Goal: Download file/media

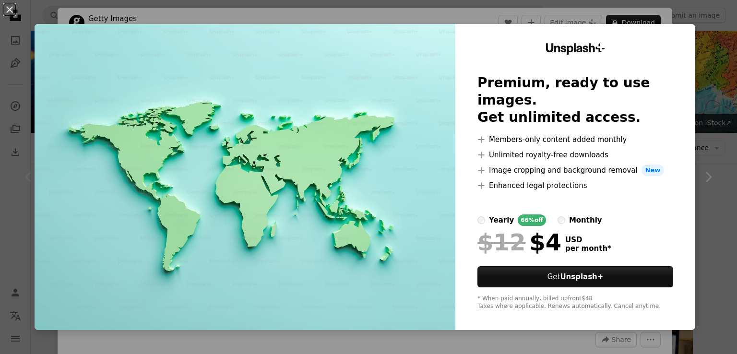
click at [701, 71] on div "An X shape Unsplash+ Premium, ready to use images. Get unlimited access. A plus…" at bounding box center [368, 177] width 737 height 354
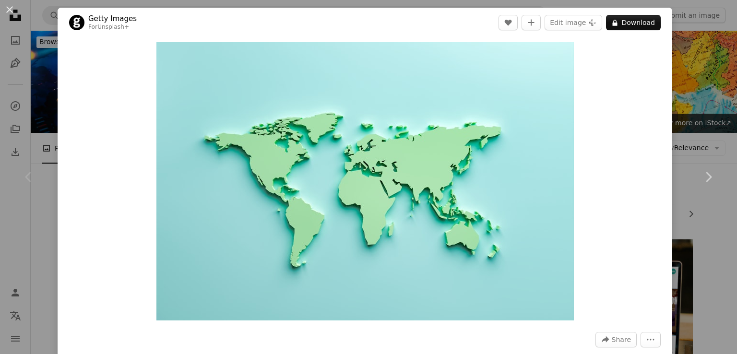
click at [692, 30] on div "An X shape Chevron left Chevron right Getty Images For Unsplash+ A heart A plus…" at bounding box center [368, 177] width 737 height 354
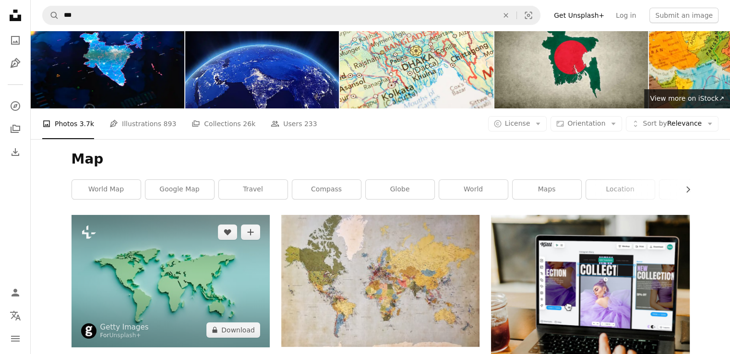
scroll to position [48, 0]
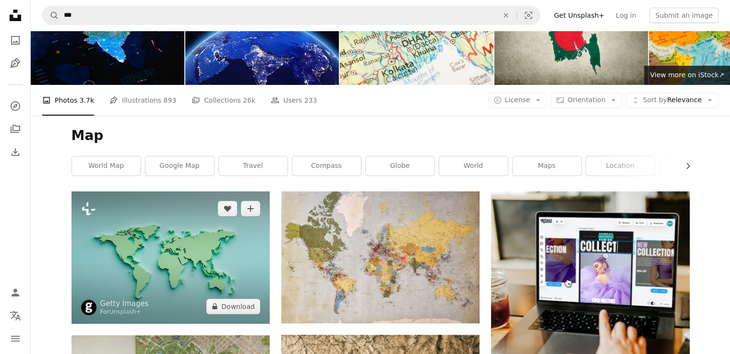
click at [190, 191] on img at bounding box center [171, 257] width 198 height 132
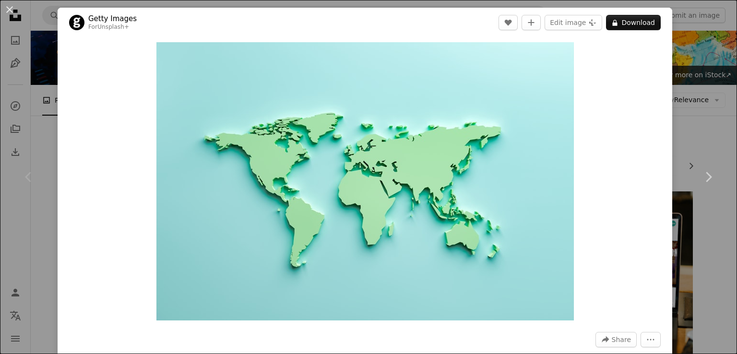
click at [682, 62] on div "An X shape Chevron left Chevron right Getty Images For Unsplash+ A heart A plus…" at bounding box center [368, 177] width 737 height 354
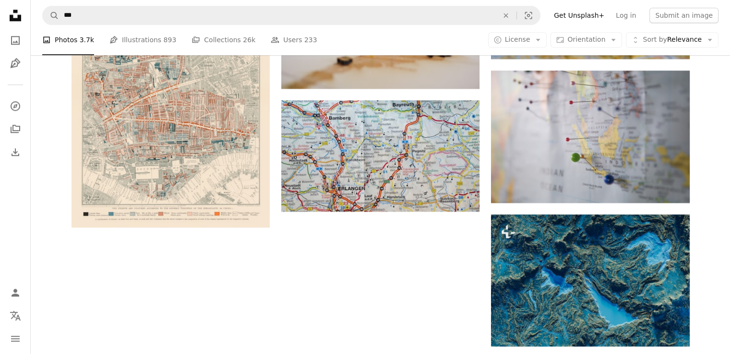
scroll to position [1203, 0]
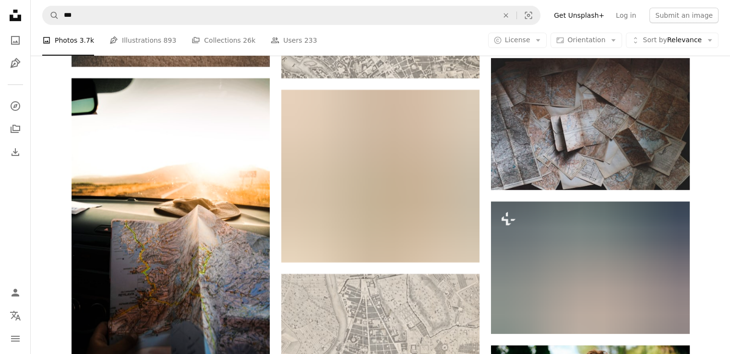
scroll to position [3939, 0]
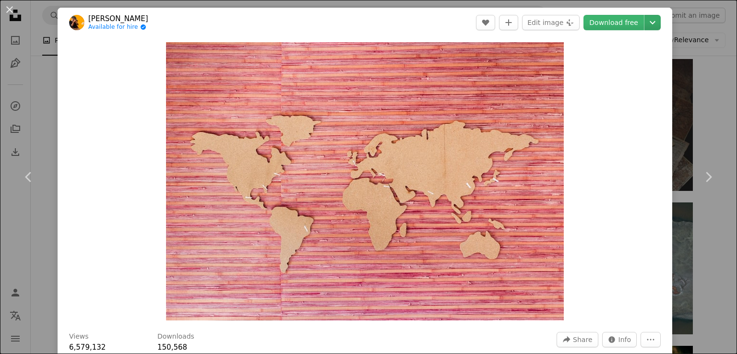
click at [645, 19] on icon "Chevron down" at bounding box center [652, 23] width 15 height 12
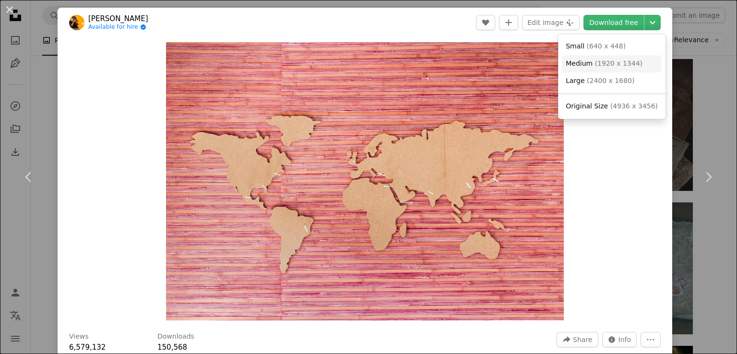
click at [613, 66] on span "( 1920 x 1344 )" at bounding box center [619, 64] width 48 height 8
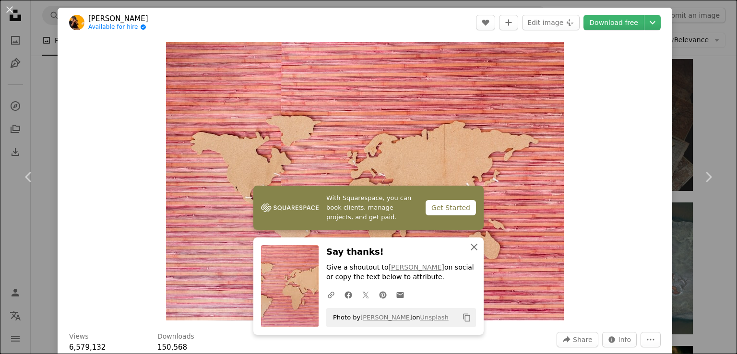
click at [471, 248] on icon "button" at bounding box center [474, 247] width 7 height 7
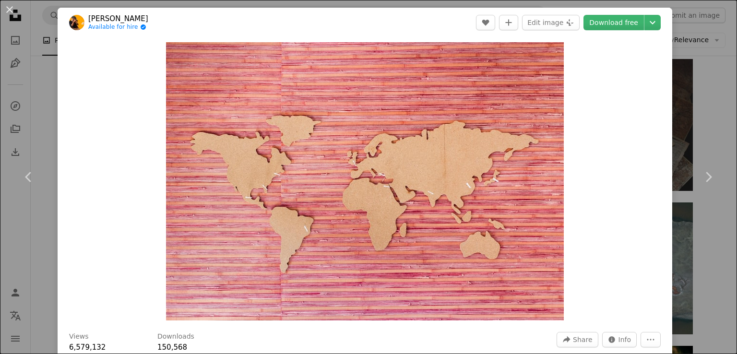
click at [706, 59] on div "An X shape Chevron left Chevron right [PERSON_NAME] Available for hire A checkm…" at bounding box center [368, 177] width 737 height 354
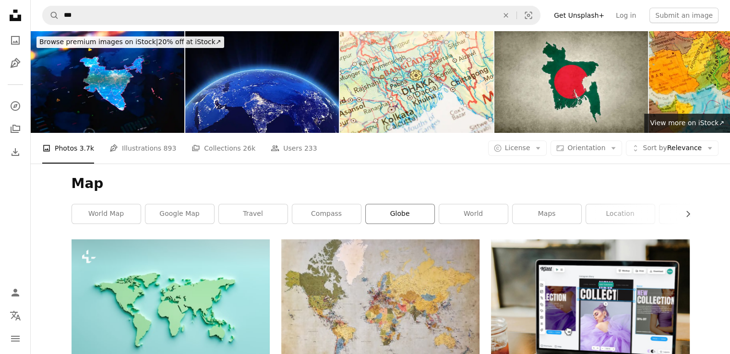
click at [416, 204] on link "globe" at bounding box center [400, 213] width 69 height 19
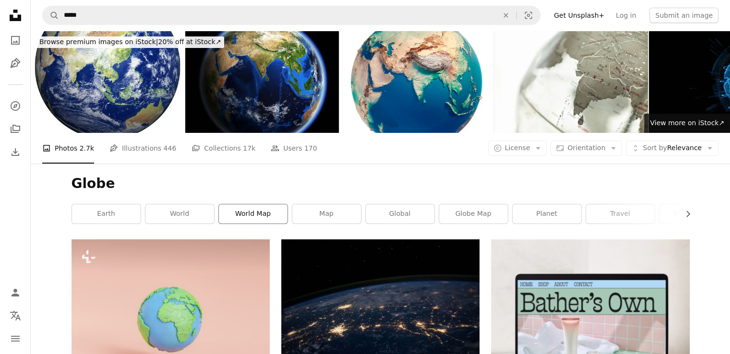
click at [257, 204] on link "world map" at bounding box center [253, 213] width 69 height 19
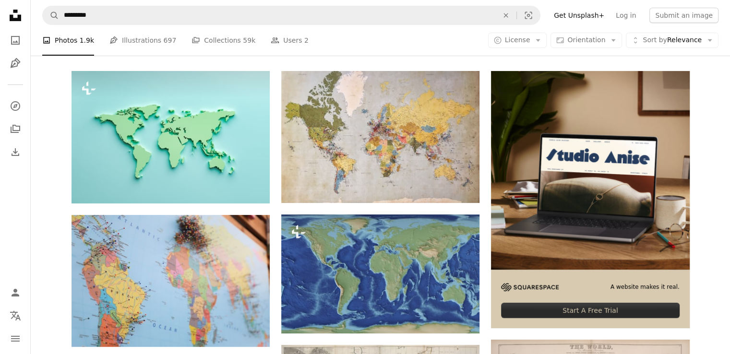
scroll to position [192, 0]
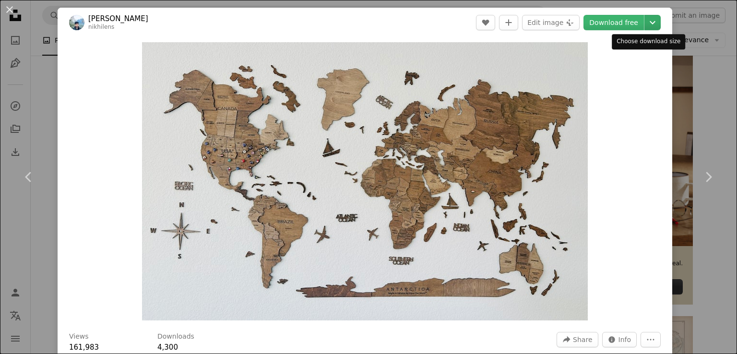
click at [650, 24] on icon "Chevron down" at bounding box center [652, 23] width 15 height 12
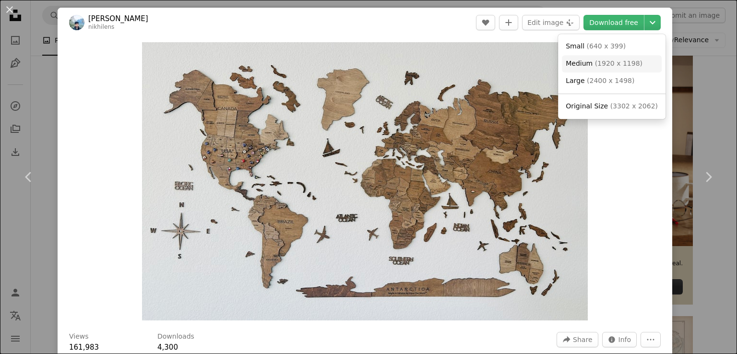
click at [617, 67] on span "( 1920 x 1198 )" at bounding box center [619, 64] width 48 height 8
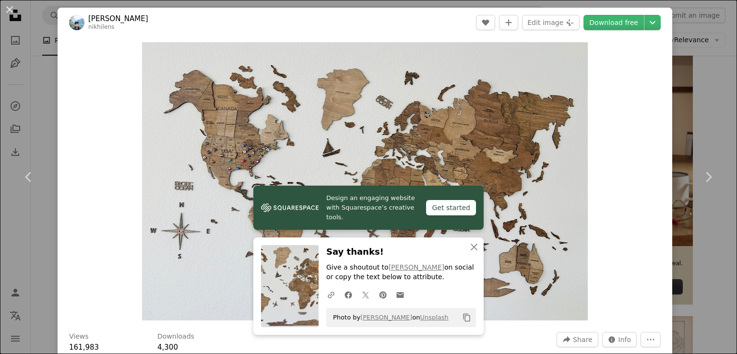
click at [712, 54] on div "An X shape Chevron left Chevron right Design an engaging website with Squarespa…" at bounding box center [368, 177] width 737 height 354
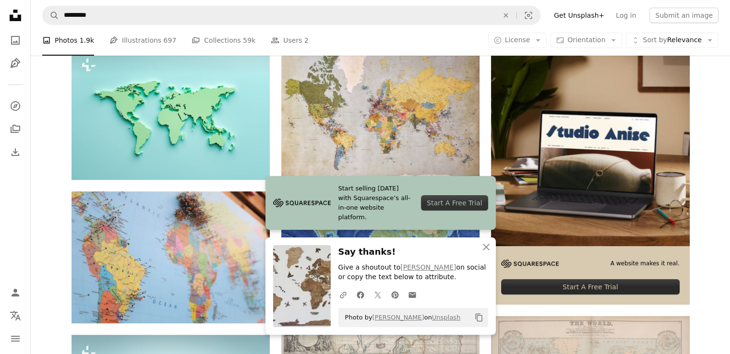
click at [488, 248] on icon "An X shape" at bounding box center [486, 247] width 12 height 12
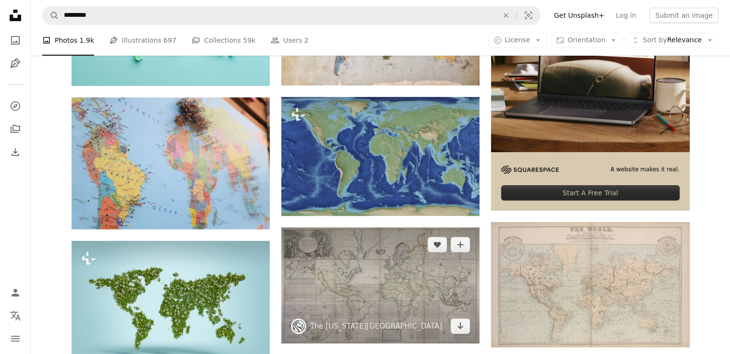
scroll to position [288, 0]
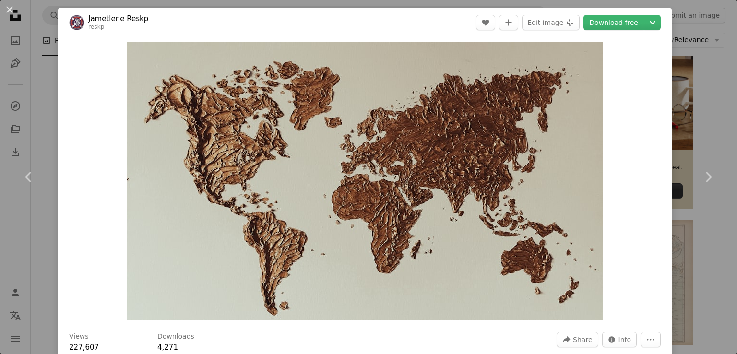
click at [679, 98] on div "An X shape Chevron left Chevron right Jametlene Reskp reskp A heart A plus sign…" at bounding box center [368, 177] width 737 height 354
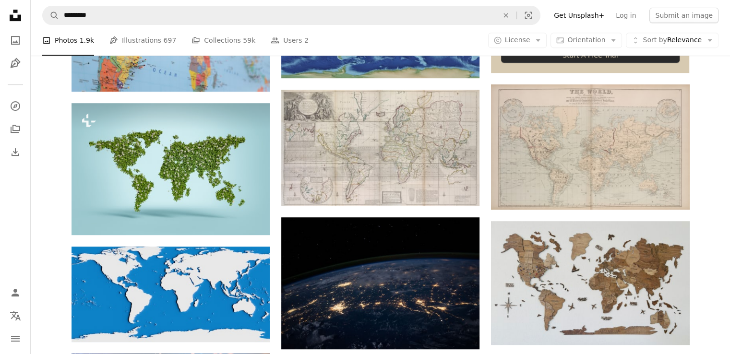
scroll to position [432, 0]
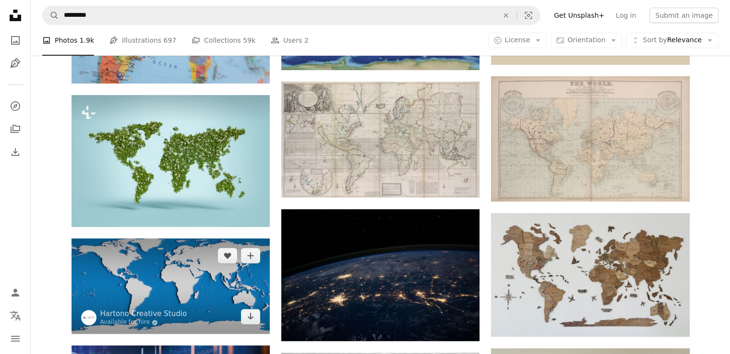
click at [198, 239] on img at bounding box center [171, 287] width 198 height 96
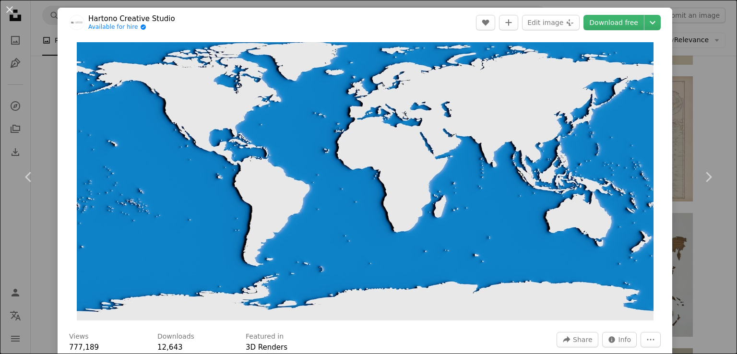
click at [712, 123] on div "An X shape Chevron left Chevron right Hartono Creative Studio Available for hir…" at bounding box center [368, 177] width 737 height 354
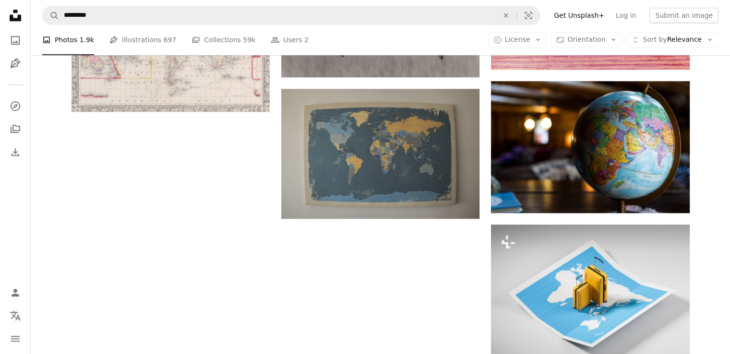
scroll to position [981, 0]
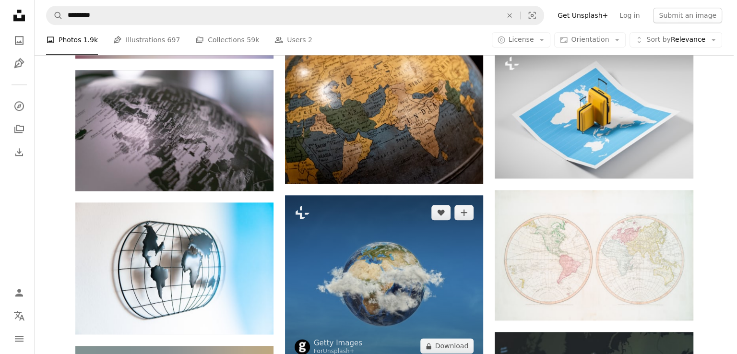
scroll to position [1173, 0]
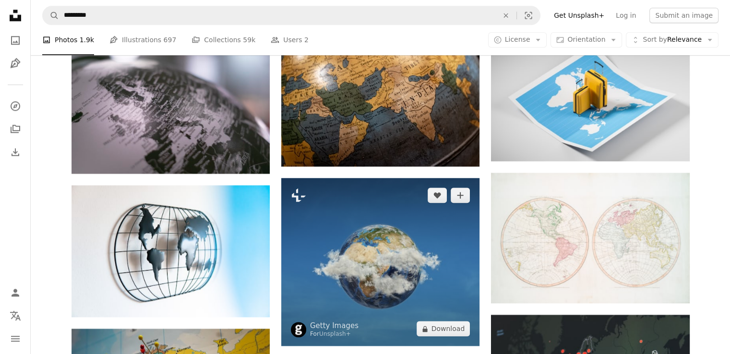
click at [456, 178] on img at bounding box center [380, 262] width 198 height 168
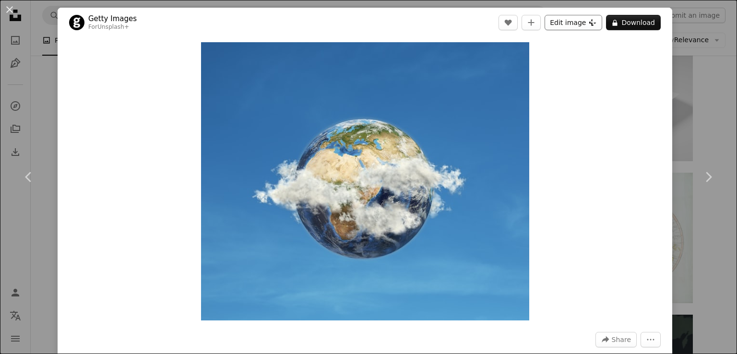
click at [583, 20] on button "Edit image Plus sign for Unsplash+" at bounding box center [574, 22] width 58 height 15
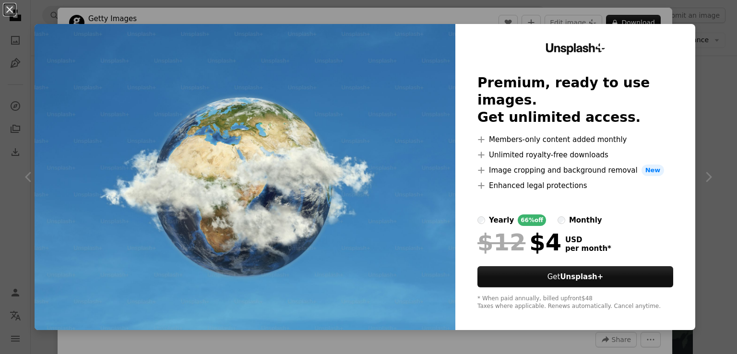
click at [726, 73] on div "An X shape Unsplash+ Premium, ready to use images. Get unlimited access. A plus…" at bounding box center [368, 177] width 737 height 354
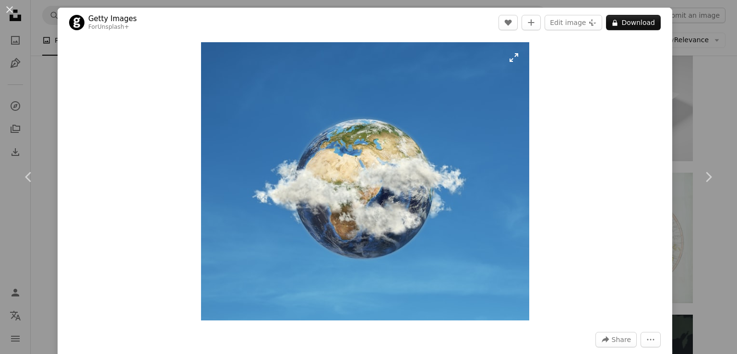
click at [513, 53] on img "Zoom in on this image" at bounding box center [365, 181] width 328 height 278
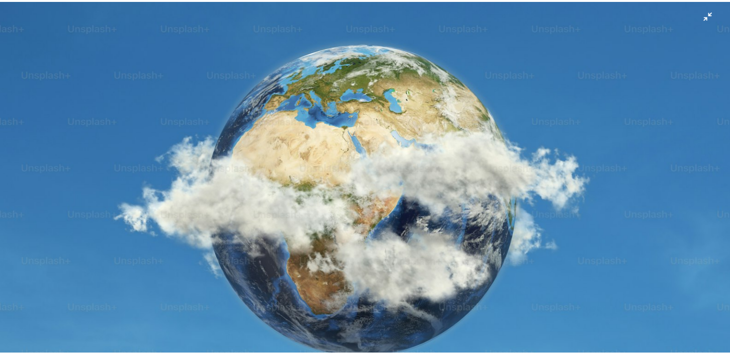
scroll to position [130, 0]
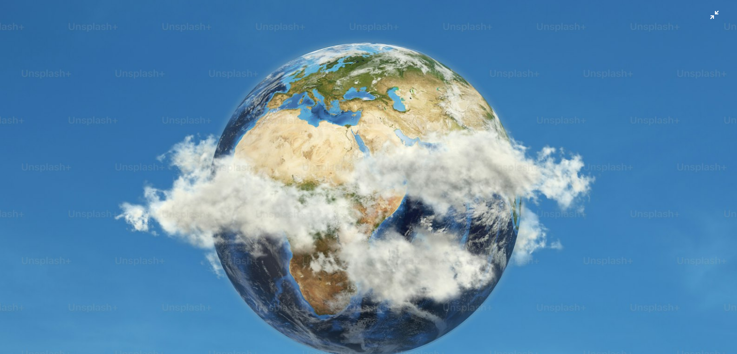
click at [718, 16] on img "Zoom out on this image" at bounding box center [369, 183] width 738 height 626
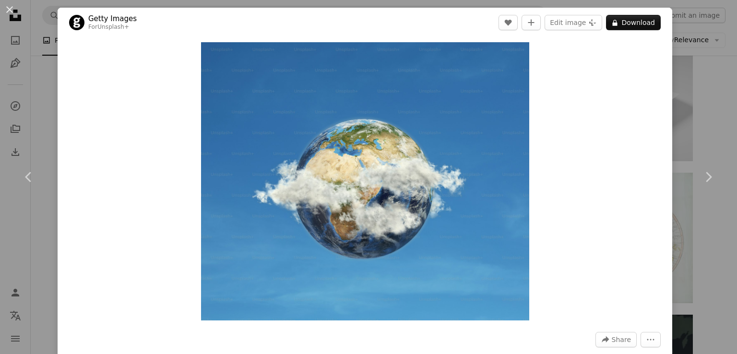
click at [692, 48] on div "An X shape Chevron left Chevron right Getty Images For Unsplash+ A heart A plus…" at bounding box center [368, 177] width 737 height 354
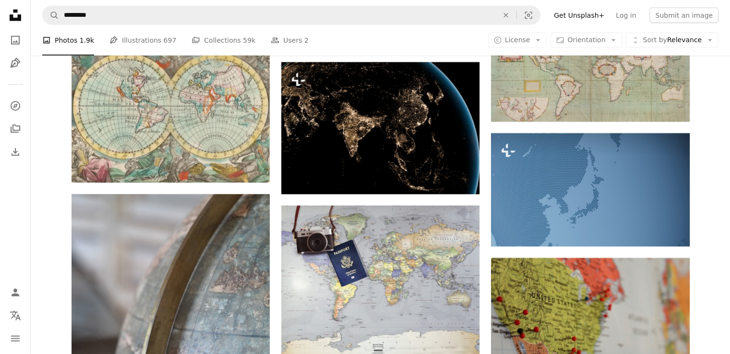
scroll to position [2181, 0]
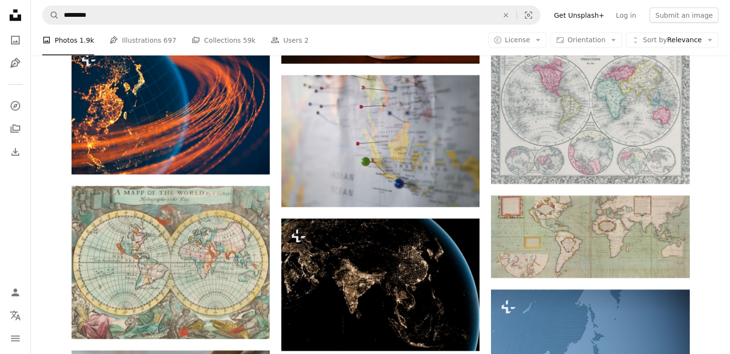
click at [11, 10] on icon "Unsplash logo Unsplash Home" at bounding box center [15, 15] width 19 height 19
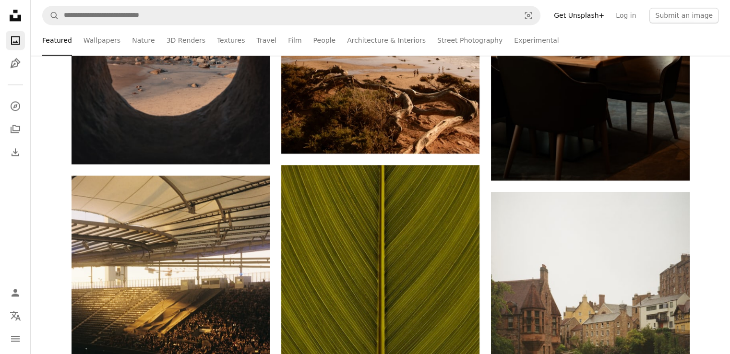
scroll to position [1440, 0]
